Goal: Task Accomplishment & Management: Manage account settings

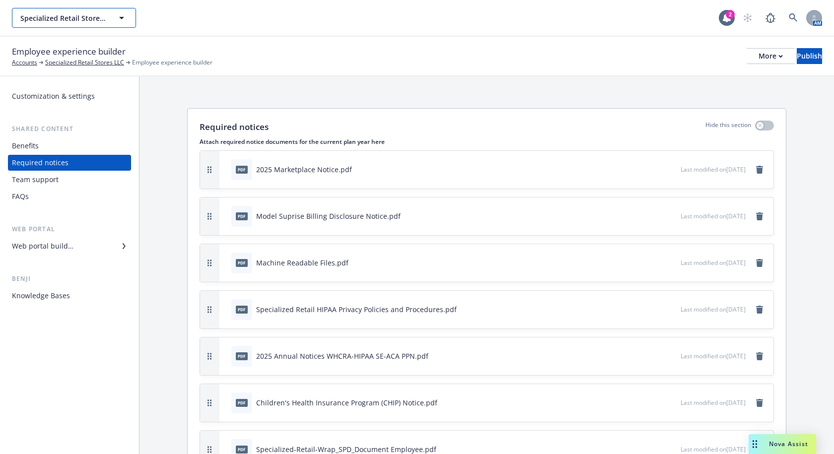
click at [83, 13] on span "Specialized Retail Stores LLC" at bounding box center [63, 18] width 86 height 10
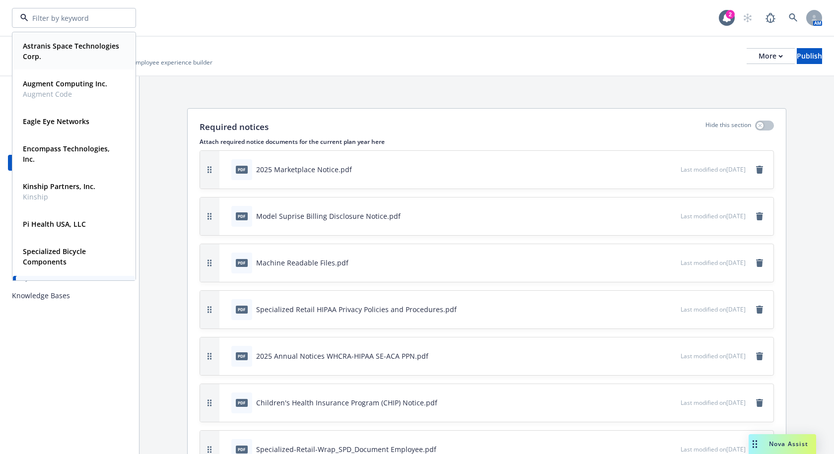
click at [75, 54] on strong "Astranis Space Technologies Corp." at bounding box center [71, 51] width 96 height 20
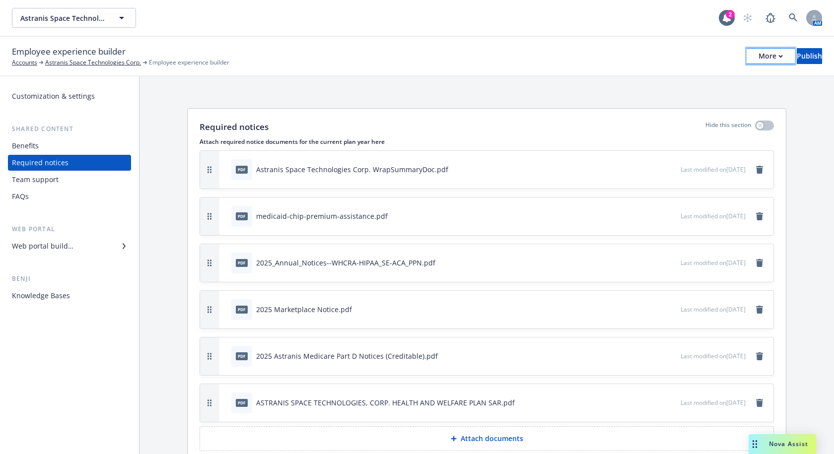
click at [753, 55] on button "More" at bounding box center [771, 56] width 48 height 16
drag, startPoint x: 554, startPoint y: 37, endPoint x: 530, endPoint y: 37, distance: 23.3
click at [554, 37] on div "Employee experience builder Accounts Astranis Space Technologies Corp. Employee…" at bounding box center [417, 57] width 834 height 40
click at [65, 244] on div "Web portal builder" at bounding box center [43, 246] width 62 height 16
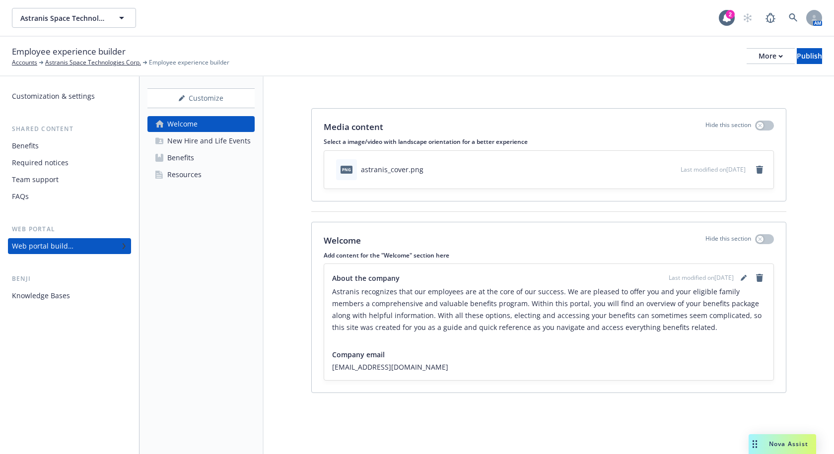
click at [196, 177] on div "Resources" at bounding box center [184, 175] width 34 height 16
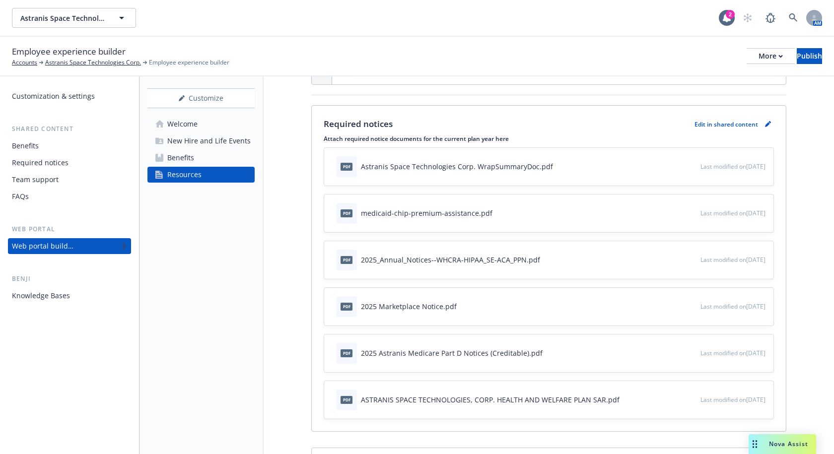
scroll to position [447, 0]
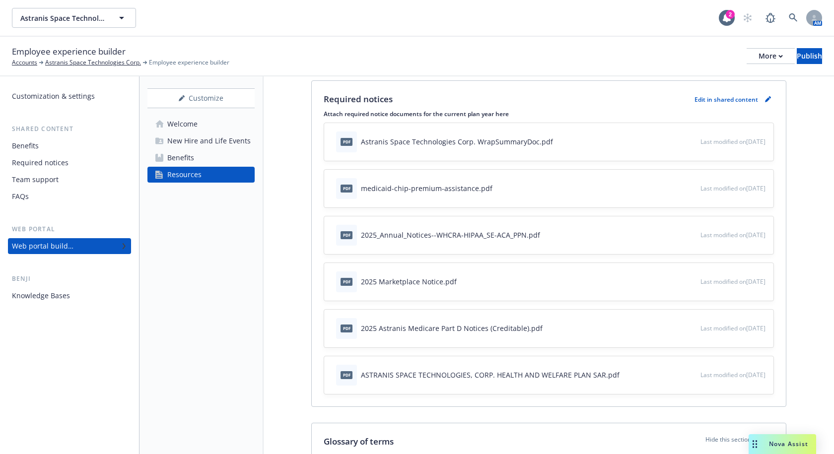
click at [433, 323] on div "2025 Astranis Medicare Part D Notices (Creditable).pdf" at bounding box center [452, 328] width 182 height 10
click at [657, 325] on icon "button" at bounding box center [660, 328] width 6 height 6
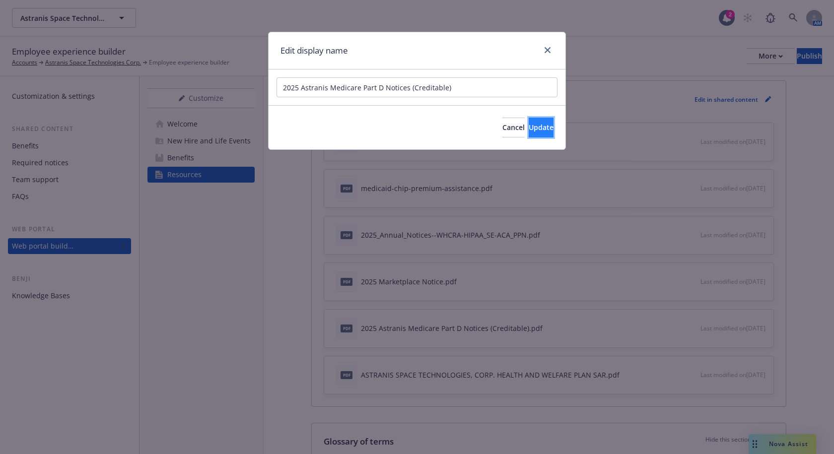
click at [534, 130] on span "Update" at bounding box center [541, 127] width 25 height 9
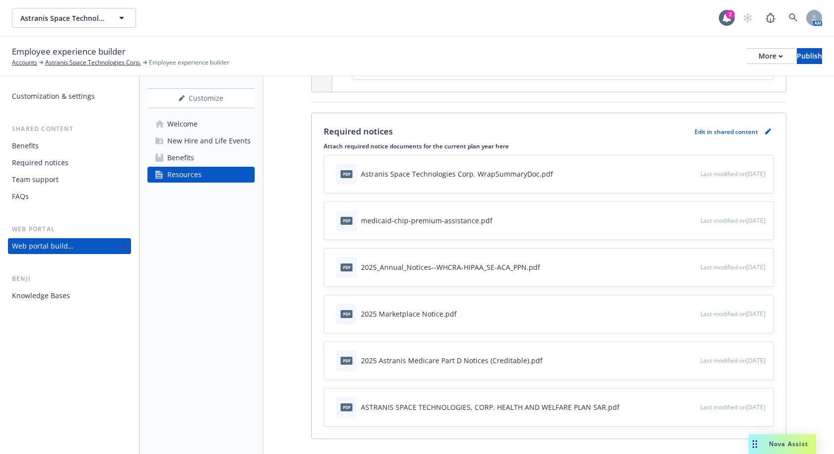
scroll to position [397, 0]
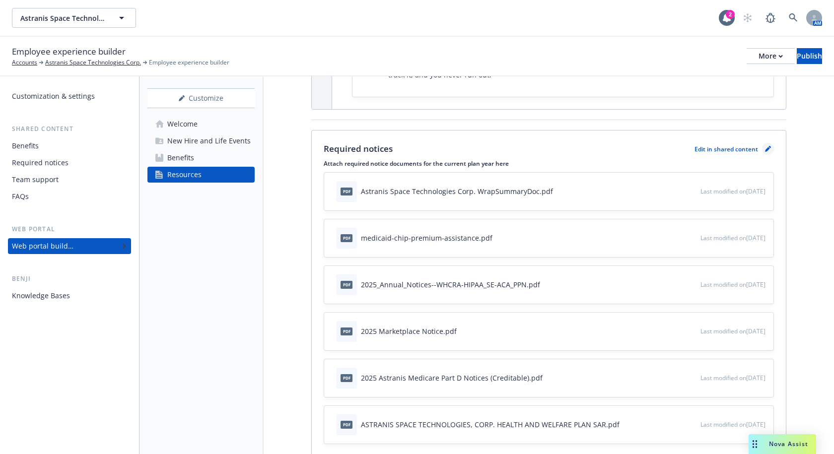
click at [765, 147] on icon "pencil" at bounding box center [767, 149] width 5 height 5
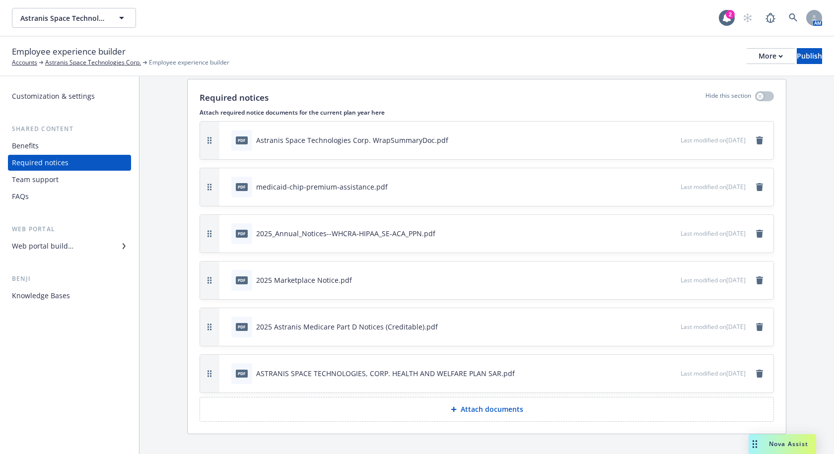
scroll to position [45, 0]
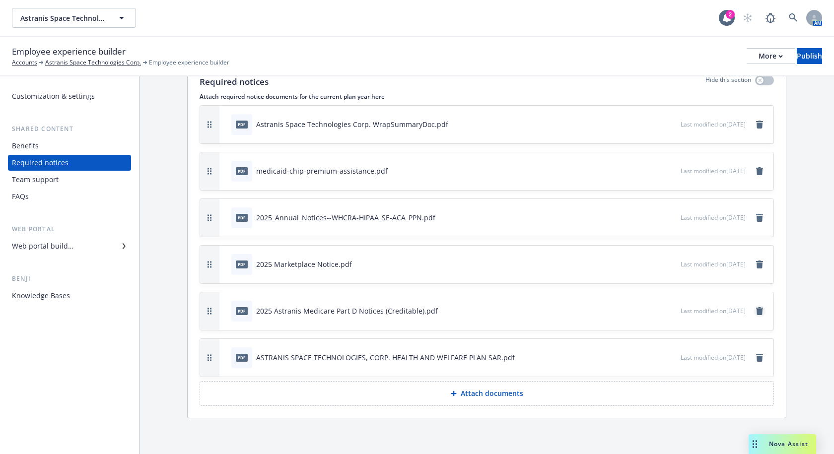
click at [756, 310] on icon "remove" at bounding box center [759, 311] width 7 height 8
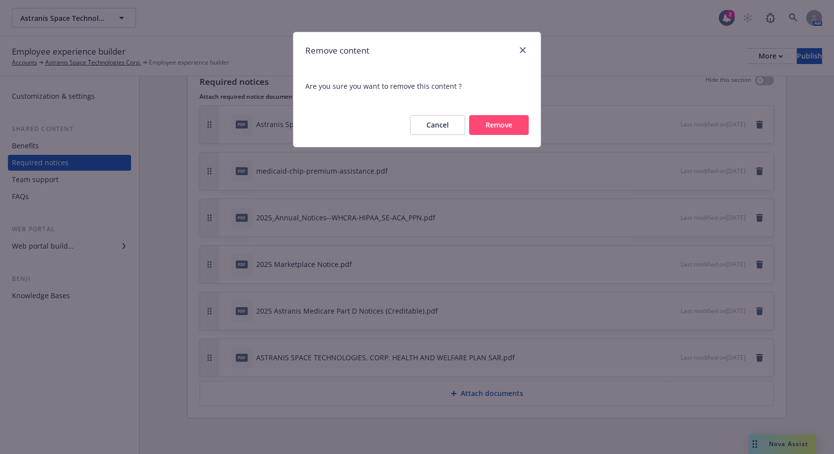
click at [510, 118] on button "Remove" at bounding box center [499, 125] width 60 height 20
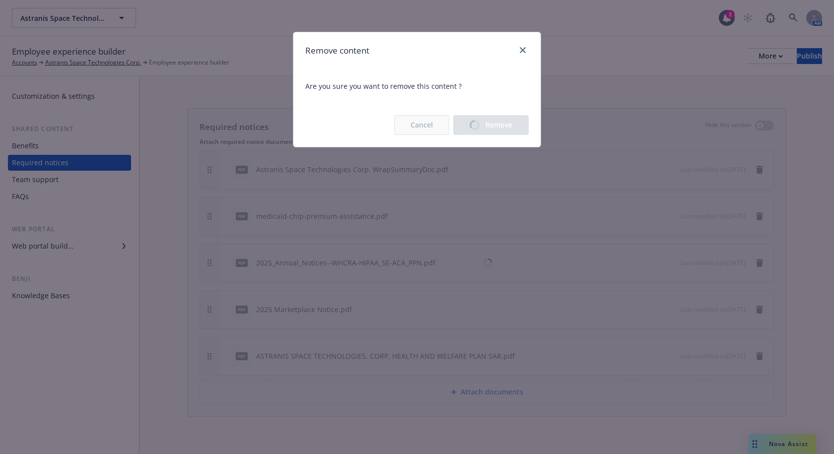
scroll to position [0, 0]
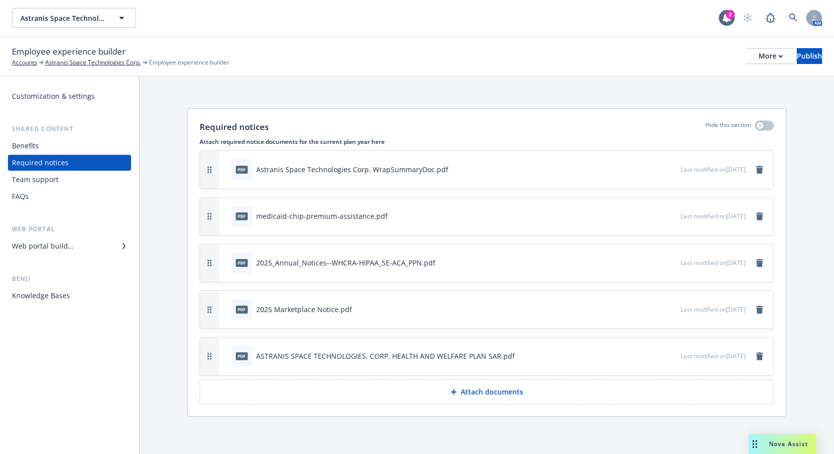
click at [497, 389] on p "Attach documents" at bounding box center [492, 392] width 63 height 10
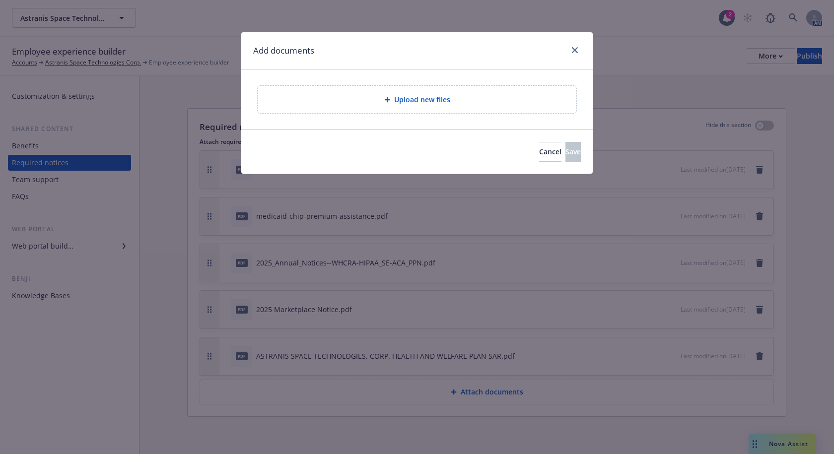
click at [420, 100] on span "Upload new files" at bounding box center [422, 99] width 56 height 10
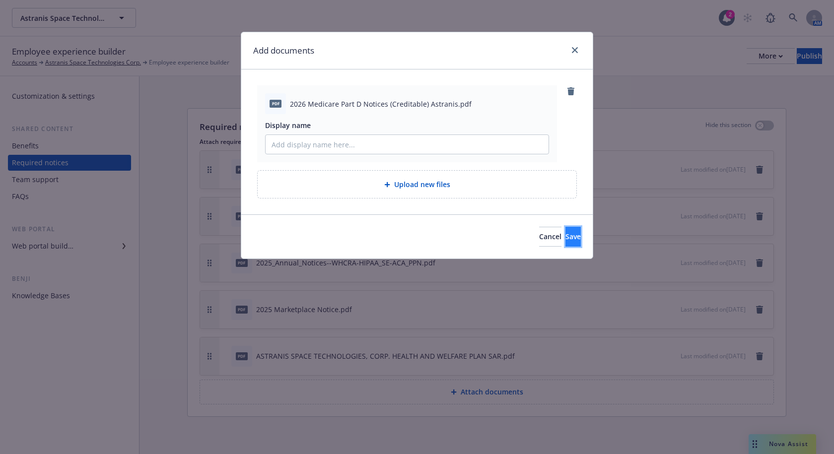
click at [570, 240] on button "Save" at bounding box center [573, 237] width 15 height 20
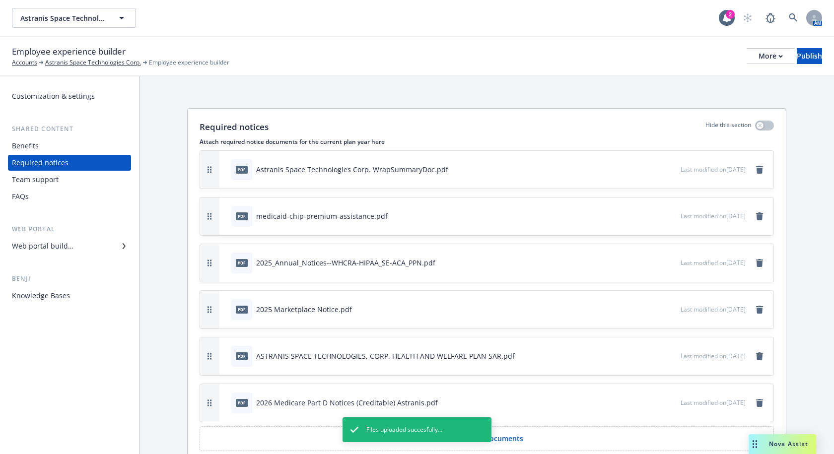
click at [787, 48] on div "Employee experience builder Accounts Astranis Space Technologies Corp. Employee…" at bounding box center [417, 56] width 810 height 22
click at [797, 52] on div "Publish" at bounding box center [809, 56] width 25 height 15
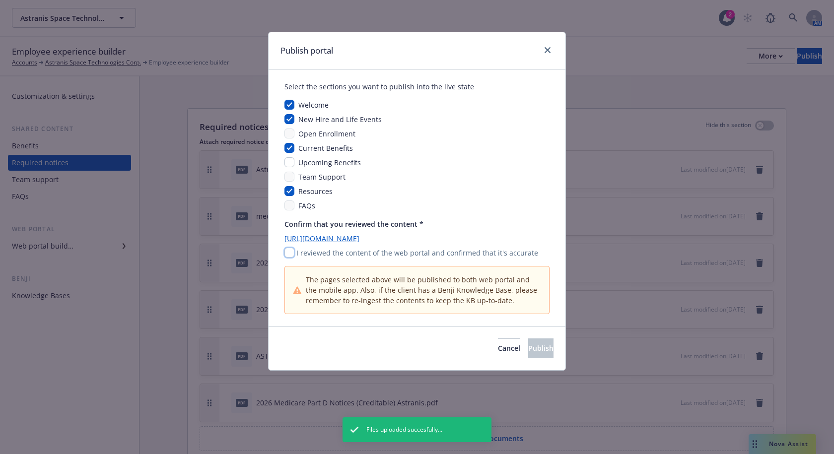
click at [290, 252] on input "checkbox" at bounding box center [290, 253] width 10 height 10
checkbox input "true"
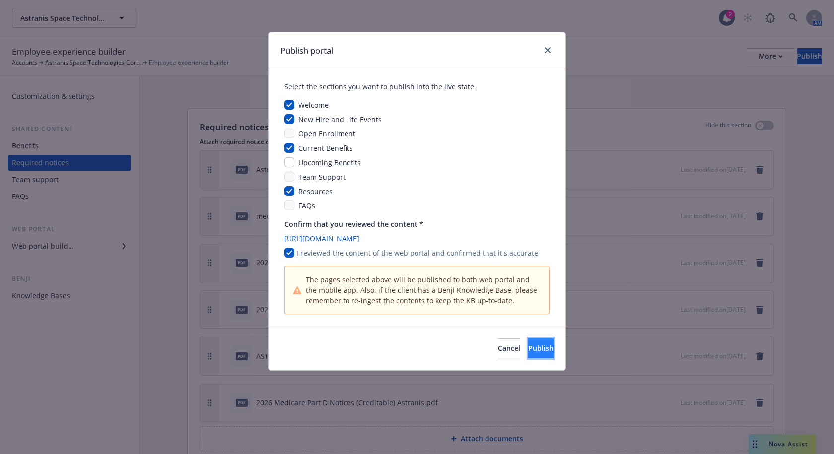
click at [541, 349] on button "Publish" at bounding box center [540, 349] width 25 height 20
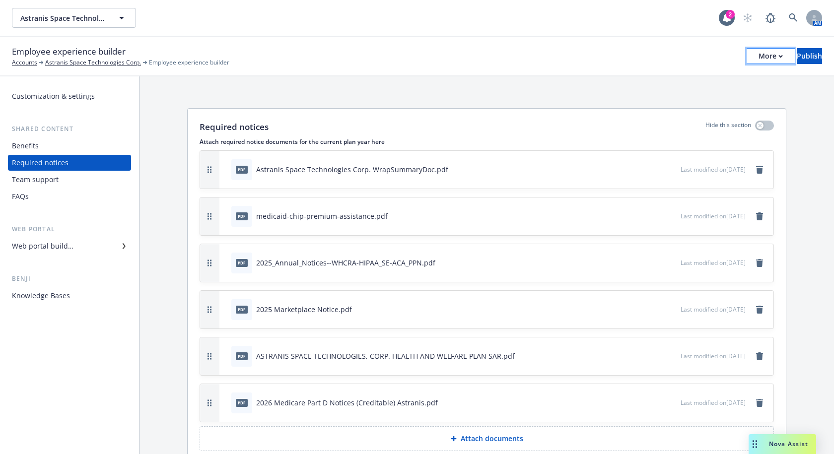
click at [759, 59] on div "More" at bounding box center [771, 56] width 24 height 15
click at [673, 95] on link "Copy portal link" at bounding box center [688, 98] width 147 height 20
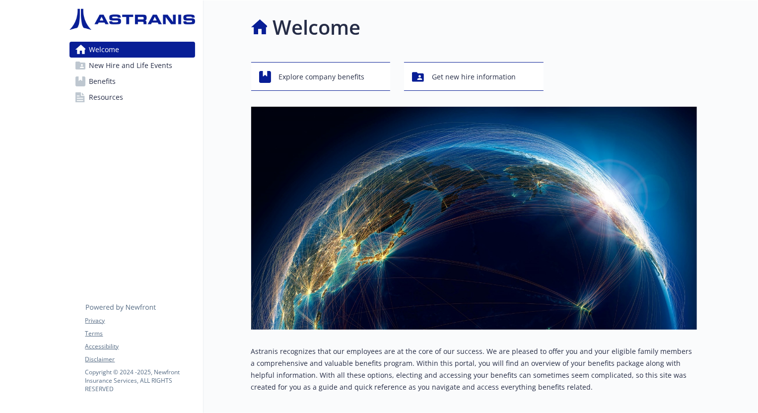
click at [108, 96] on span "Resources" at bounding box center [106, 97] width 34 height 16
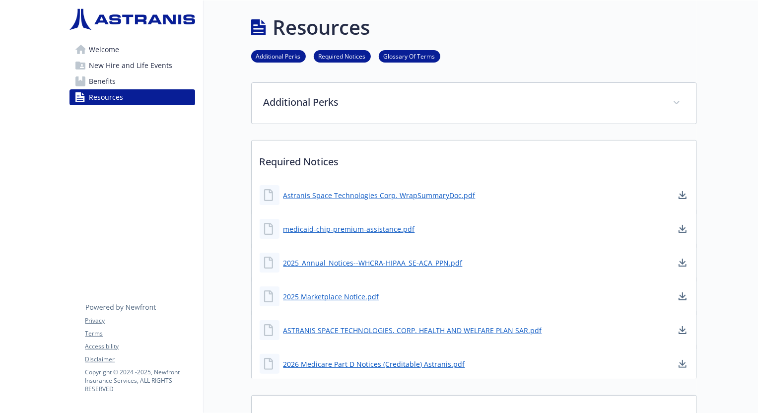
click at [417, 17] on div "Resources" at bounding box center [474, 27] width 446 height 30
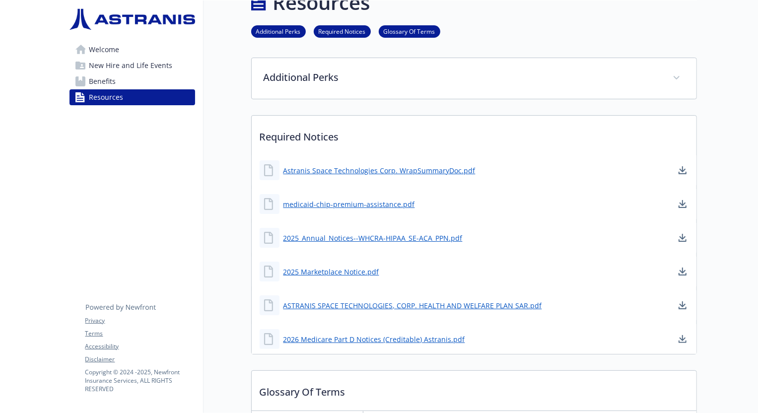
scroll to position [45, 0]
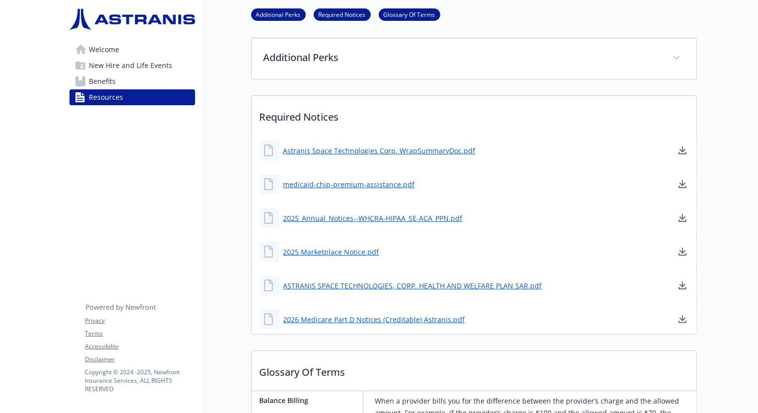
click at [387, 148] on link "Astranis Space Technologies Corp. WrapSummaryDoc.pdf" at bounding box center [381, 151] width 194 height 12
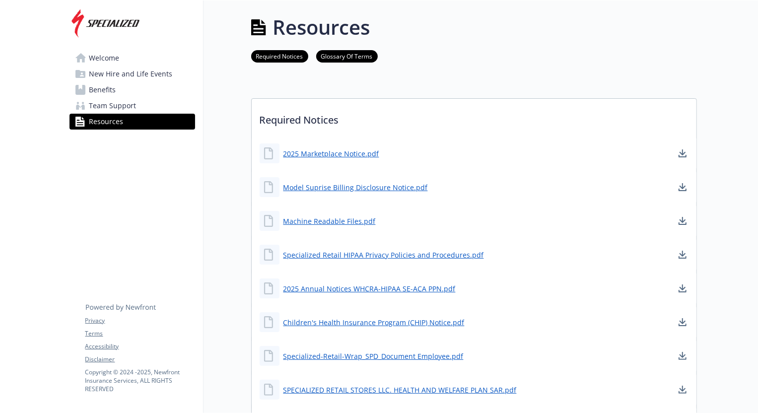
scroll to position [135, 0]
